Goal: Information Seeking & Learning: Find specific fact

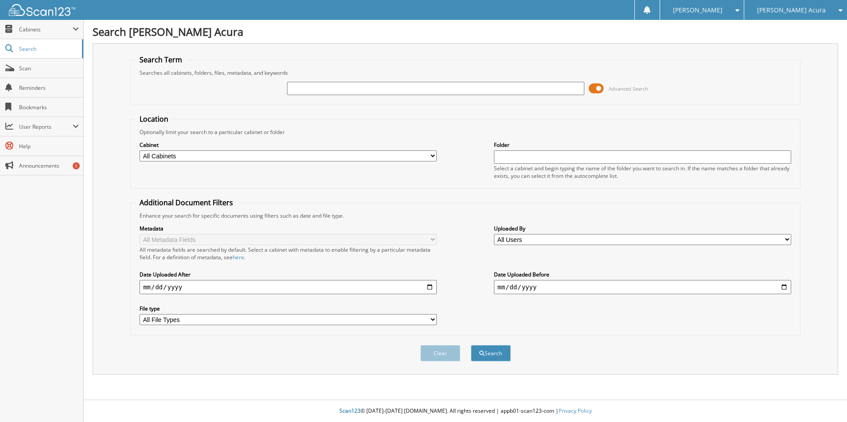
click at [325, 89] on input "text" at bounding box center [435, 88] width 297 height 13
type input "88160"
click at [471, 345] on button "Search" at bounding box center [491, 353] width 40 height 16
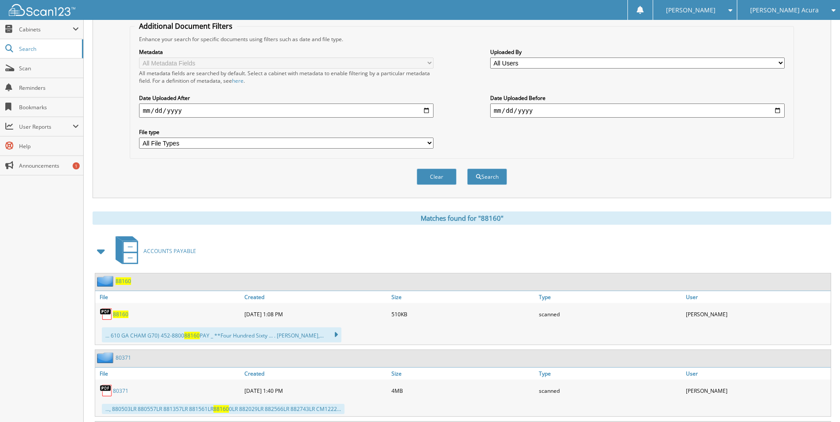
scroll to position [310, 0]
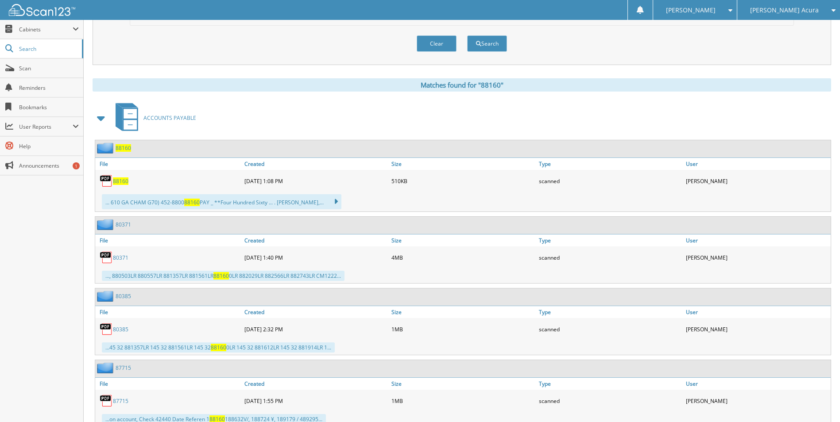
click at [120, 181] on span "88160" at bounding box center [120, 182] width 15 height 8
click at [592, 47] on div "Clear Search" at bounding box center [462, 44] width 664 height 36
